Goal: Register for event/course

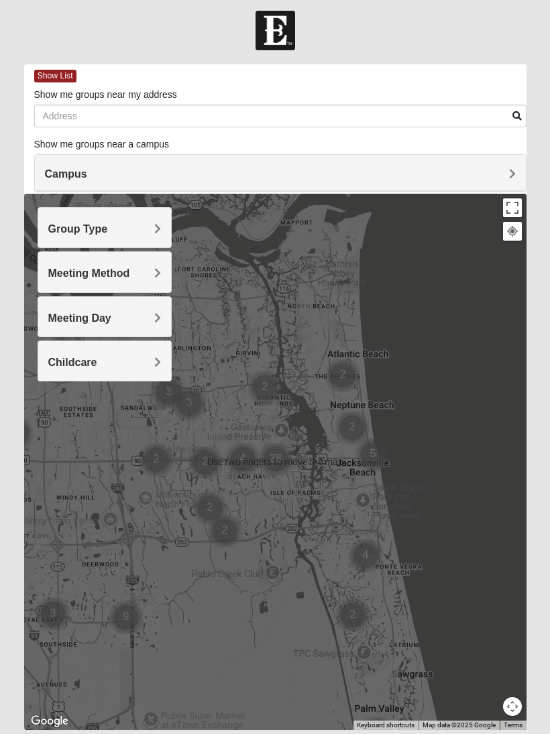
scroll to position [28, 0]
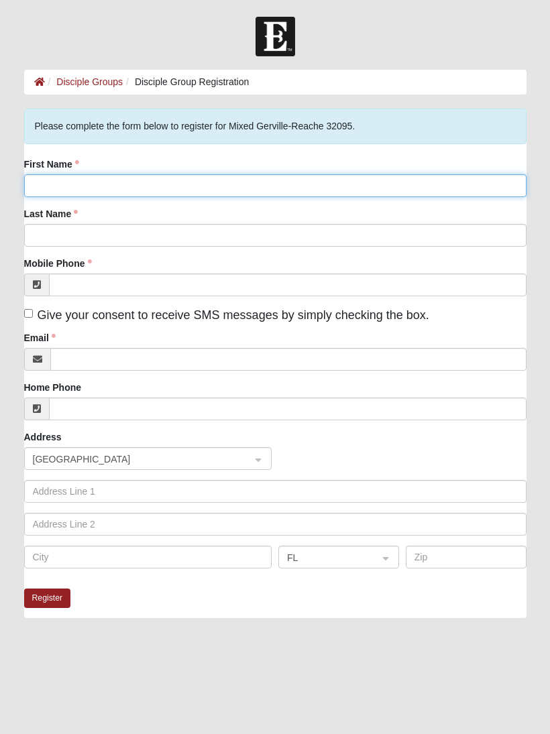
click at [121, 186] on input "First Name" at bounding box center [275, 185] width 502 height 23
type input "[PERSON_NAME] & [PERSON_NAME]"
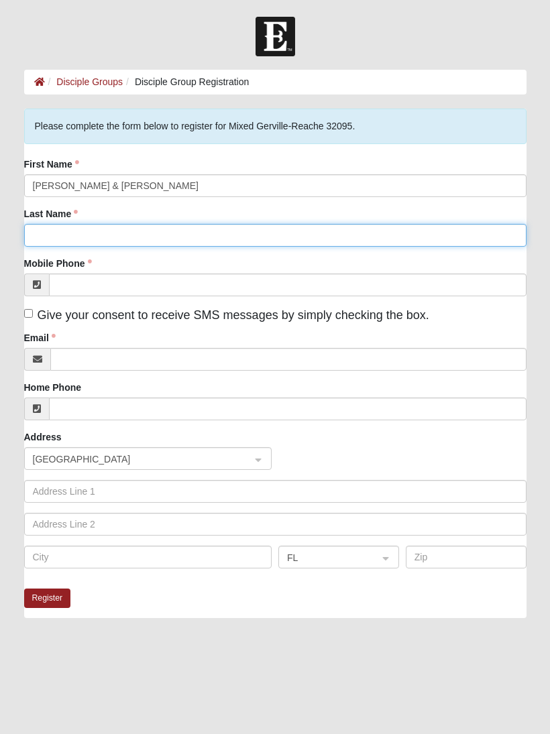
click at [128, 229] on input "Last Name" at bounding box center [275, 235] width 502 height 23
type input "[PERSON_NAME]"
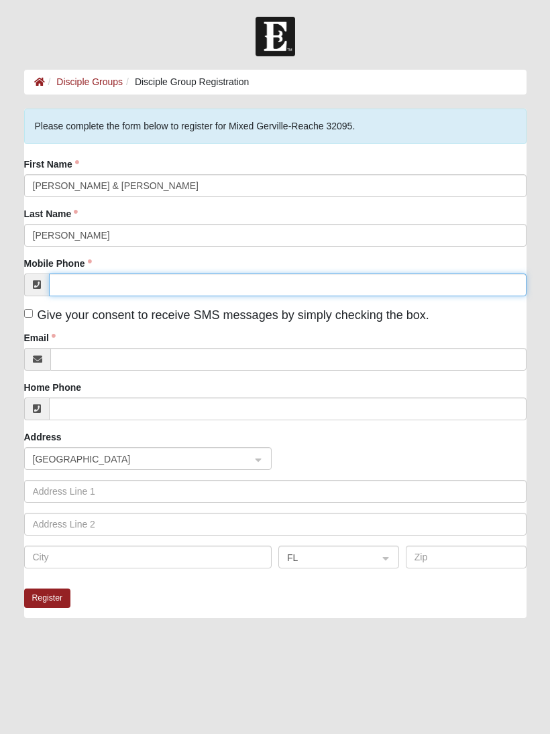
click at [173, 280] on input "Mobile Phone" at bounding box center [287, 285] width 477 height 23
type input "(703) 927-3570"
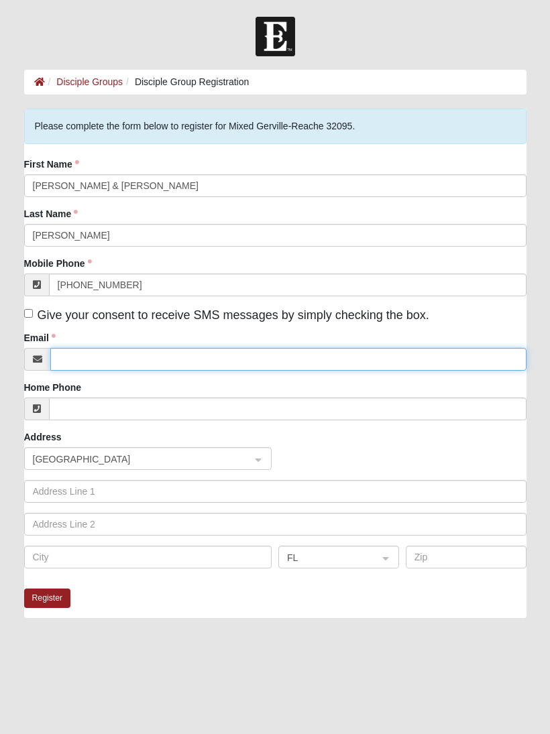
click at [143, 357] on input "Email" at bounding box center [288, 359] width 476 height 23
type input "l"
type input "jscott7840@gmail.com"
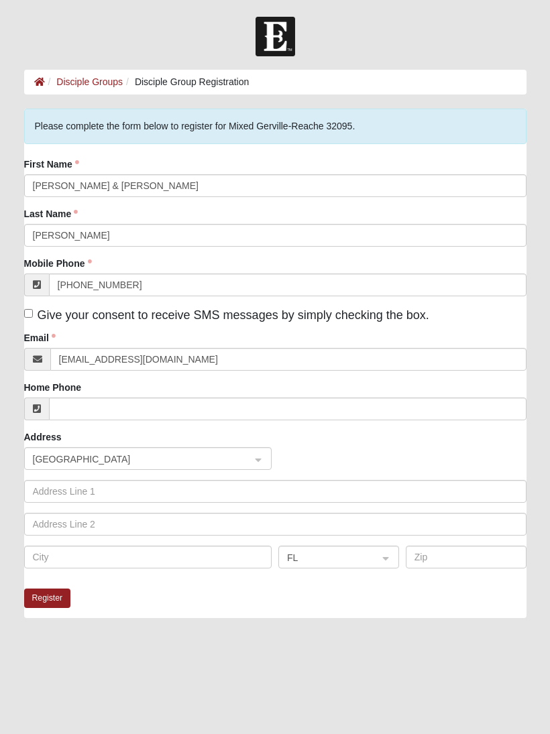
click at [31, 310] on input "Give your consent to receive SMS messages by simply checking the box." at bounding box center [28, 313] width 9 height 9
checkbox input "true"
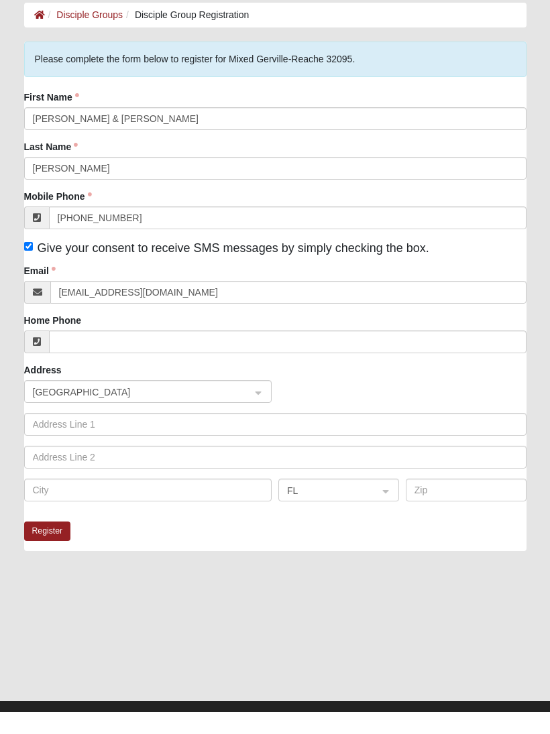
scroll to position [44, 0]
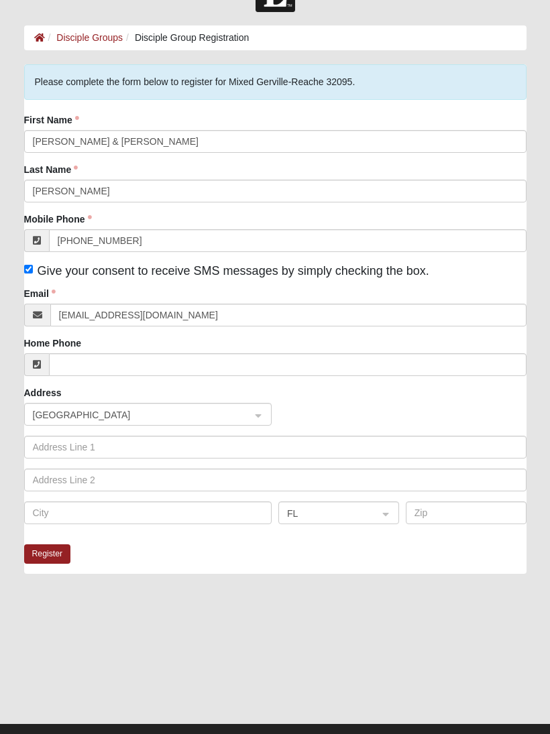
click at [49, 551] on button "Register" at bounding box center [47, 554] width 47 height 19
